Goal: Transaction & Acquisition: Book appointment/travel/reservation

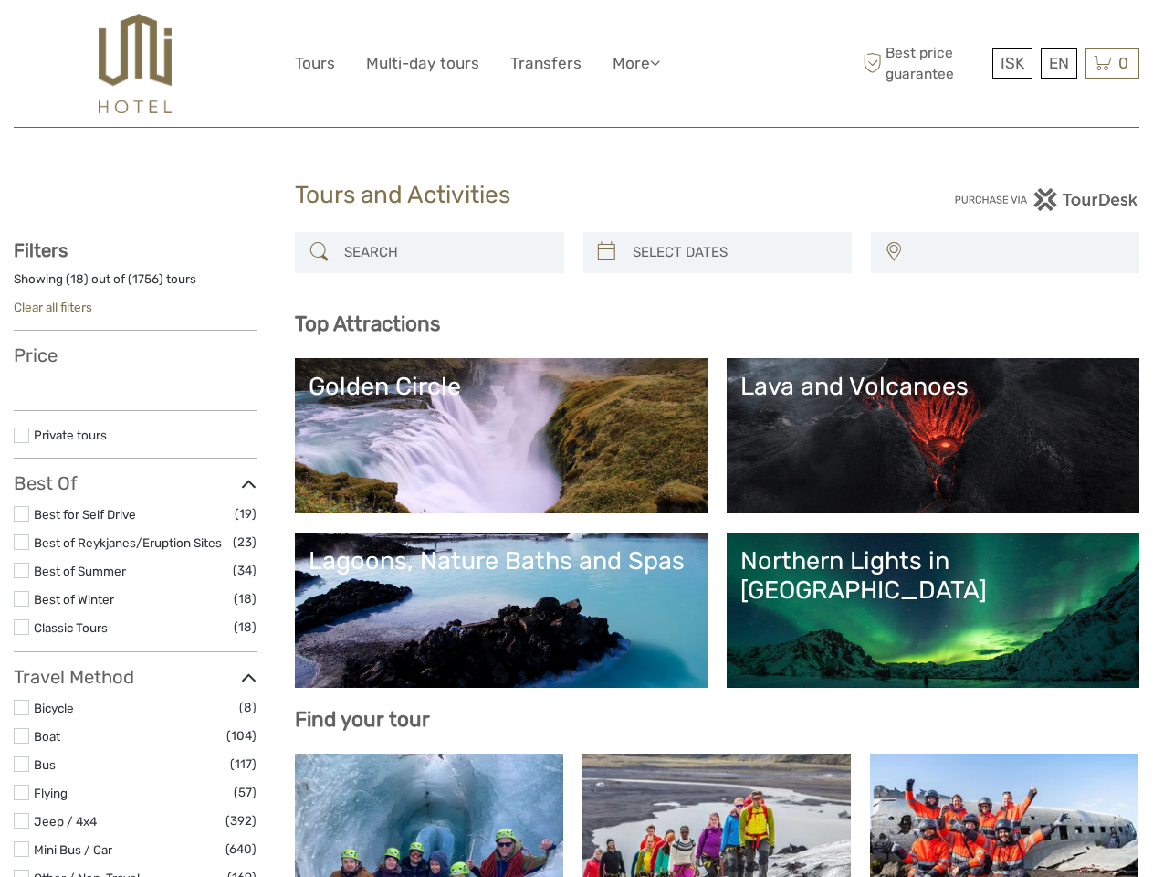
select select
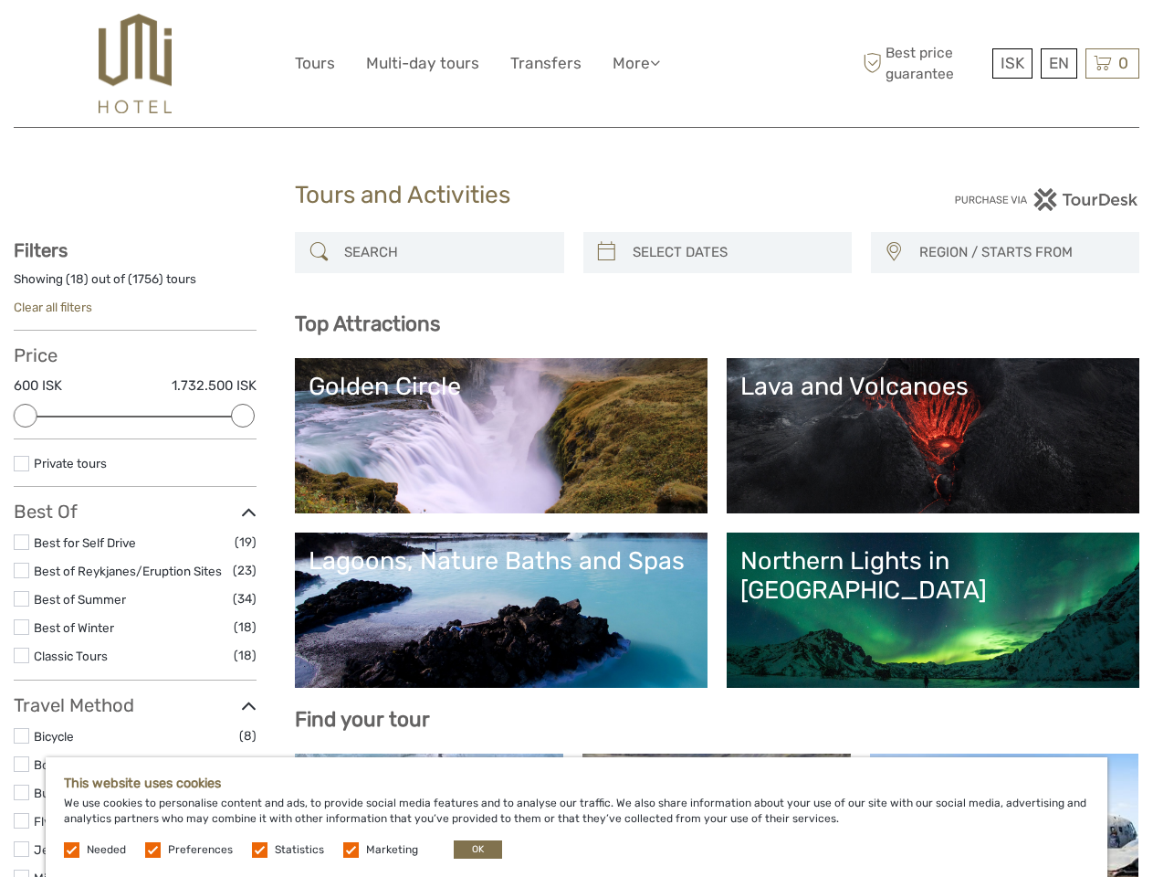
click at [493, 63] on ul "Tours Multi-day tours Transfers More Food & drink Travel Articles Back to Hotel…" at bounding box center [491, 63] width 393 height 26
click at [637, 63] on link "More" at bounding box center [636, 63] width 47 height 26
click at [658, 62] on icon at bounding box center [655, 63] width 10 height 16
click at [1012, 63] on span "ISK" at bounding box center [1013, 63] width 24 height 18
click at [1058, 63] on div "EN English Español Deutsch" at bounding box center [1059, 63] width 37 height 30
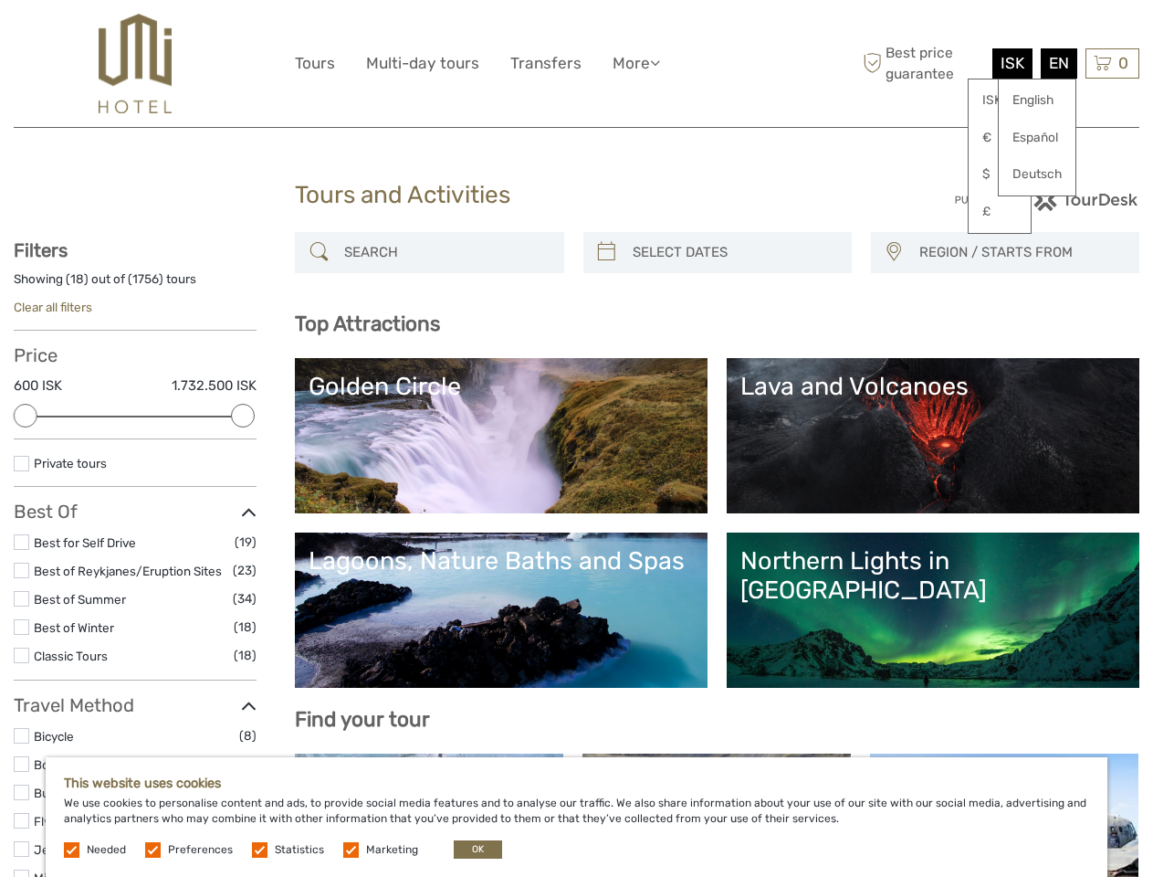
click at [1112, 63] on div "0 Items Total 0 ISK Checkout The shopping cart is empty." at bounding box center [1113, 63] width 54 height 30
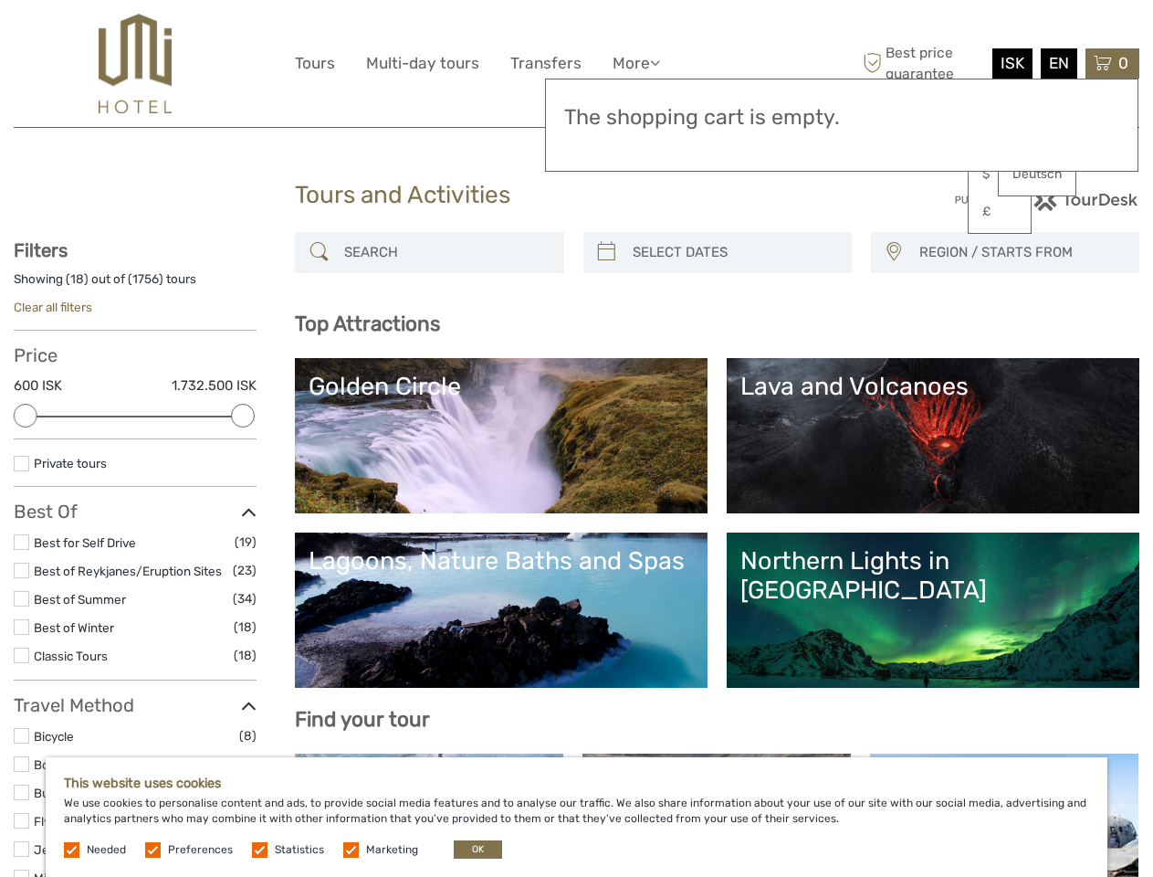
click at [26, 416] on div at bounding box center [26, 416] width 24 height 24
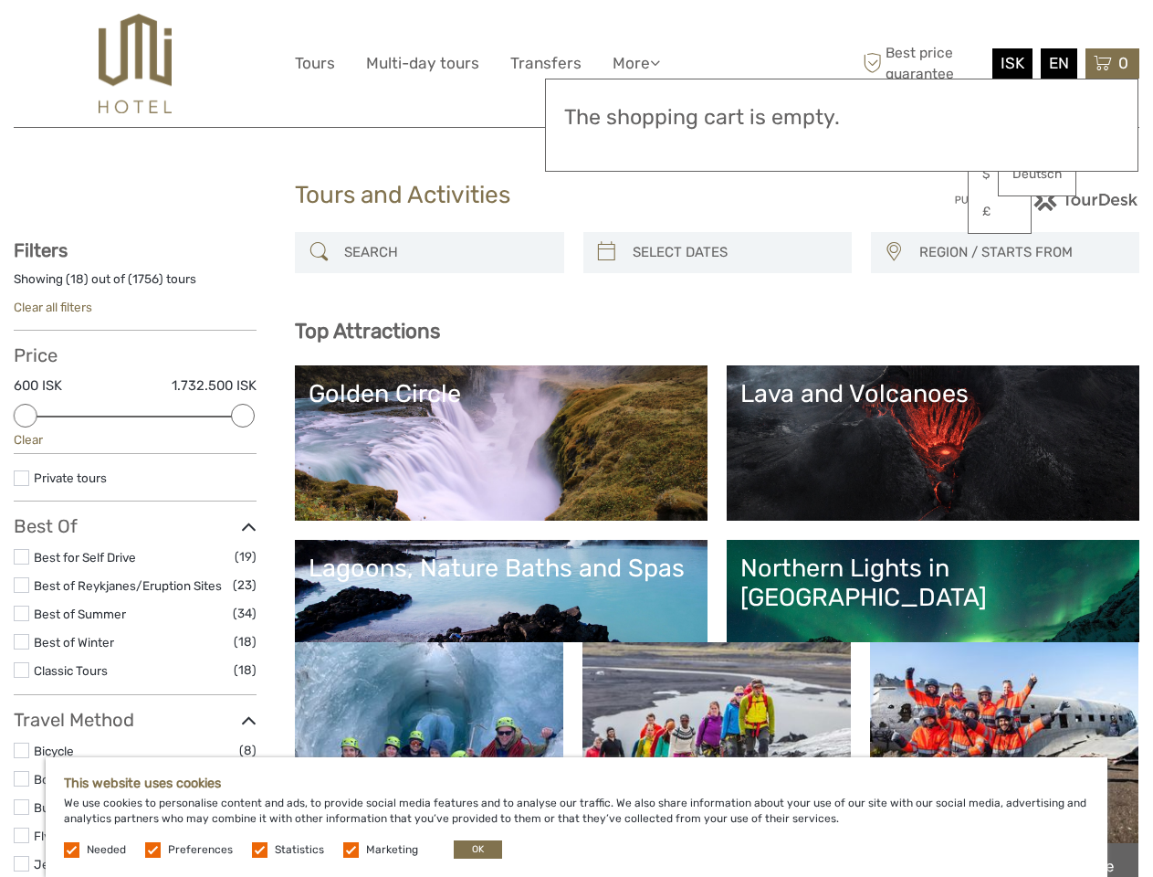
scroll to position [87, 0]
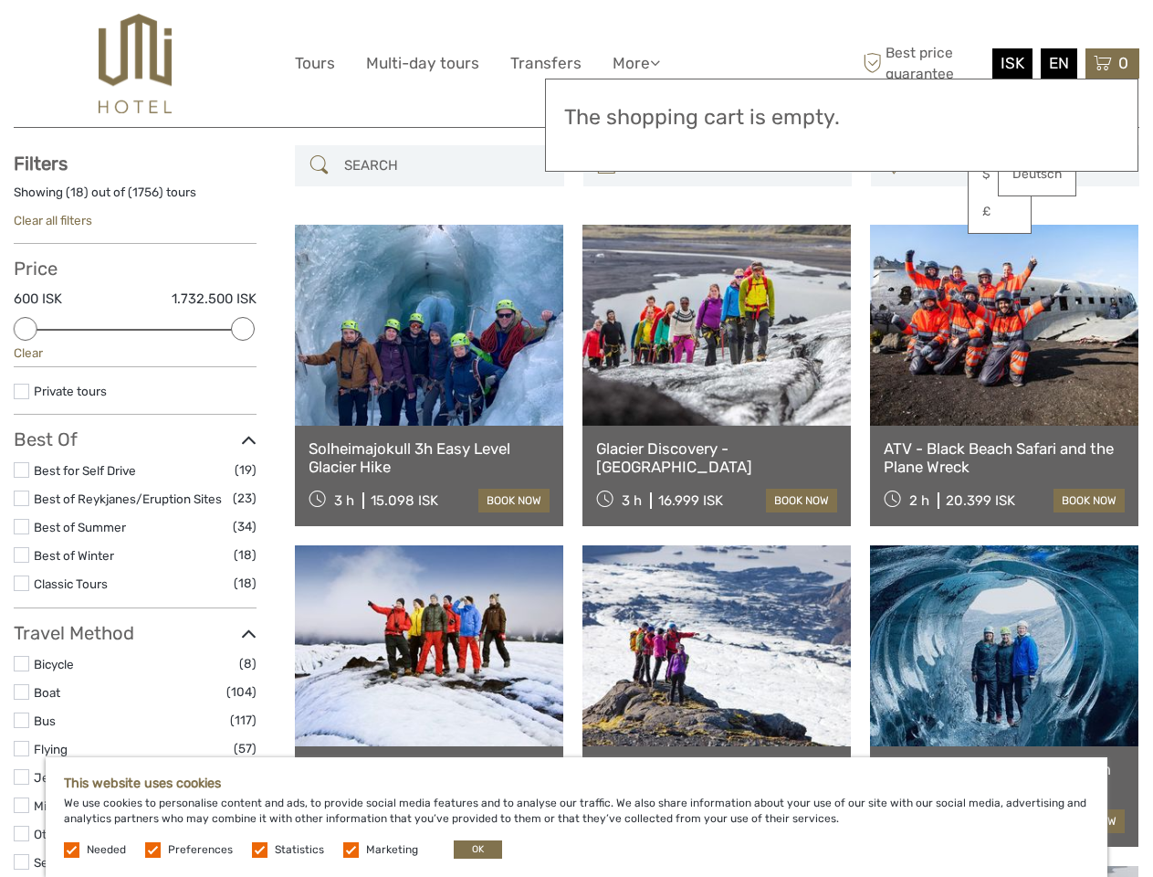
click at [606, 252] on link at bounding box center [717, 325] width 268 height 201
click at [733, 252] on link at bounding box center [717, 325] width 268 height 201
